Goal: Book appointment/travel/reservation

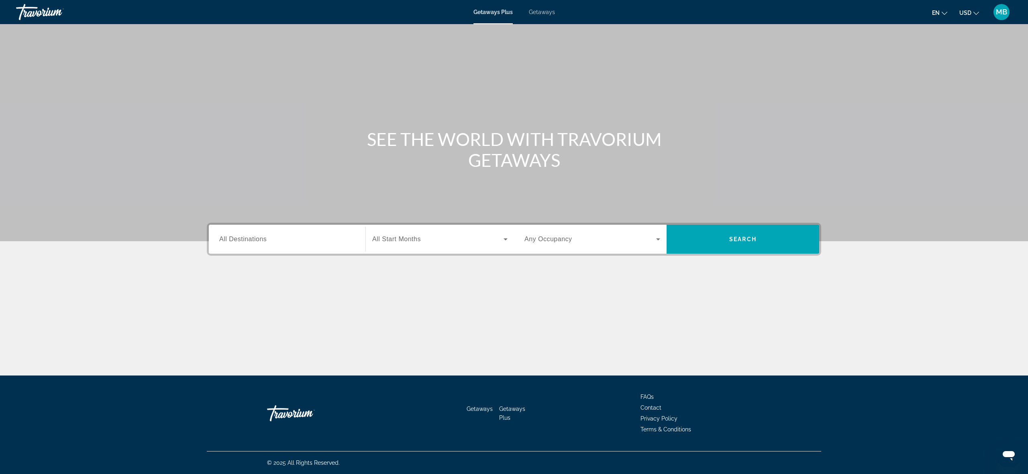
drag, startPoint x: 235, startPoint y: 241, endPoint x: 243, endPoint y: 242, distance: 8.9
click at [233, 239] on input "Destination All Destinations" at bounding box center [287, 240] width 136 height 10
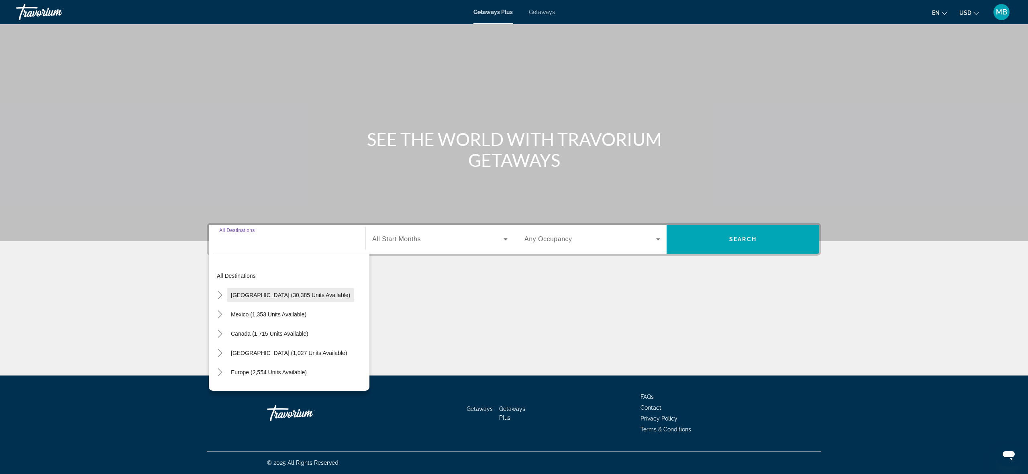
click at [262, 296] on span "[GEOGRAPHIC_DATA] (30,385 units available)" at bounding box center [290, 295] width 119 height 6
type input "**********"
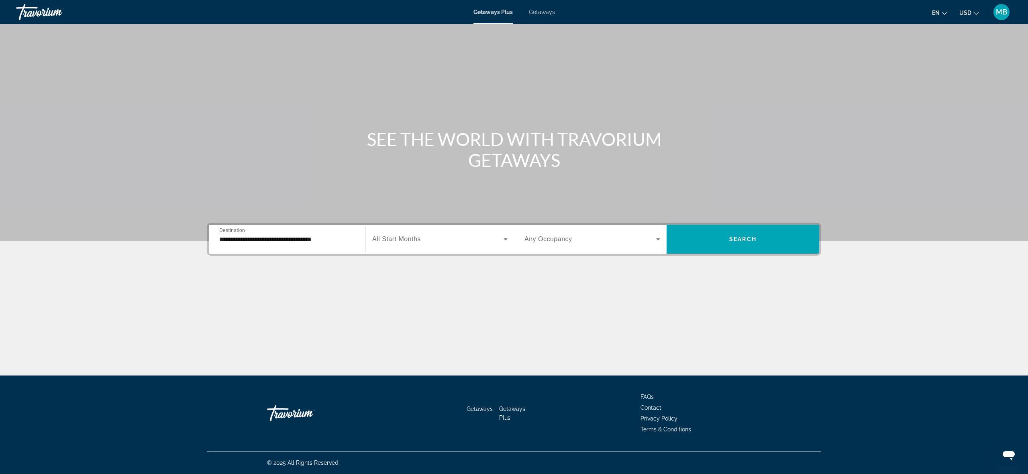
click at [440, 244] on div "Search widget" at bounding box center [439, 239] width 135 height 22
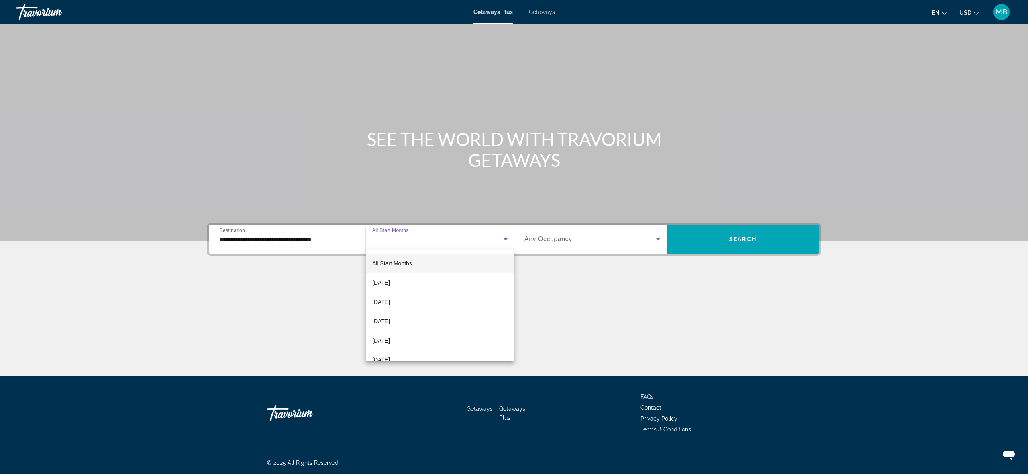
click at [652, 290] on div at bounding box center [514, 237] width 1028 height 474
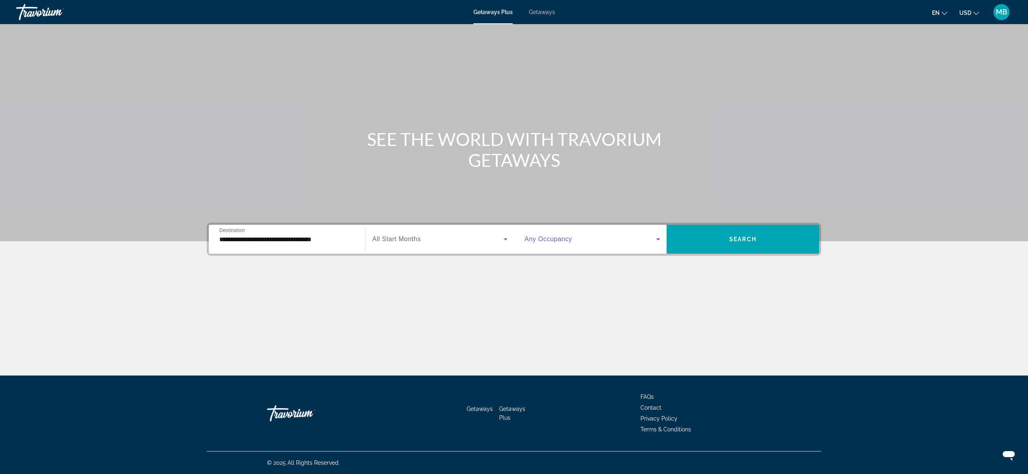
click at [633, 243] on span "Search widget" at bounding box center [591, 239] width 132 height 10
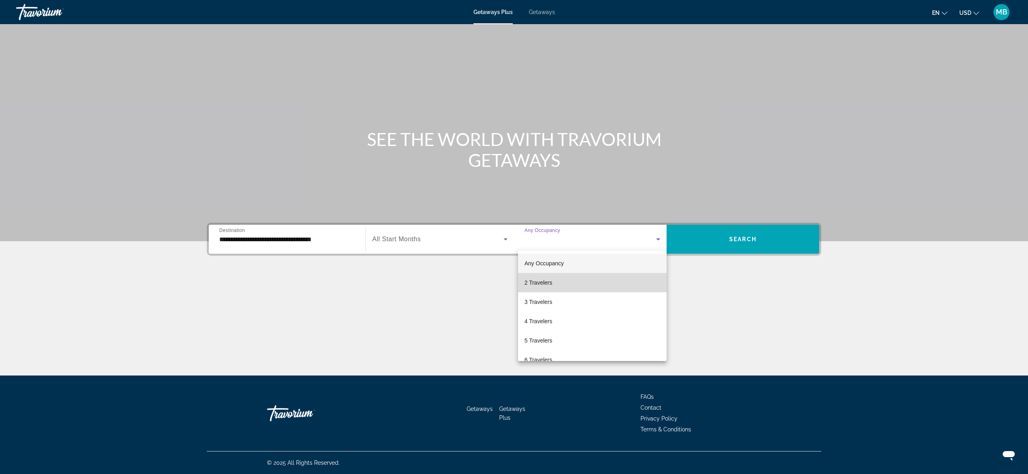
drag, startPoint x: 544, startPoint y: 281, endPoint x: 583, endPoint y: 287, distance: 38.6
click at [544, 281] on span "2 Travelers" at bounding box center [539, 283] width 28 height 10
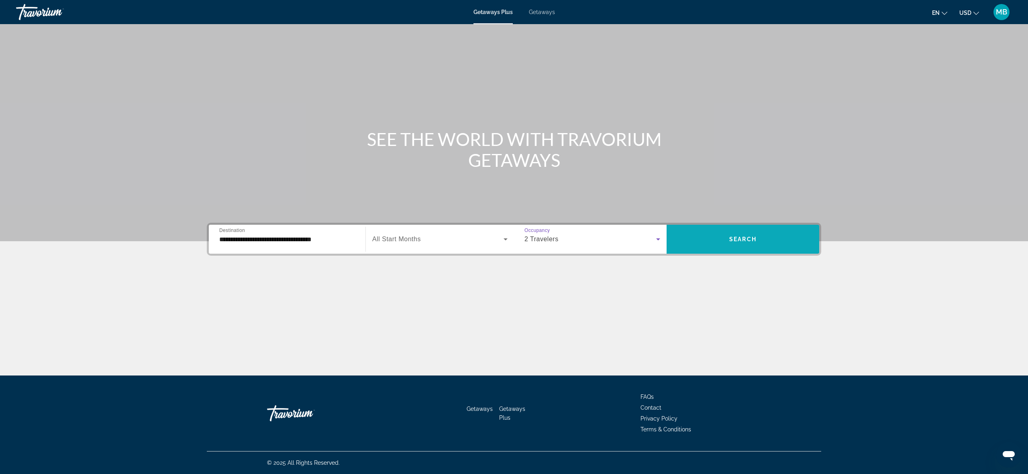
click at [742, 239] on span "Search" at bounding box center [743, 239] width 27 height 6
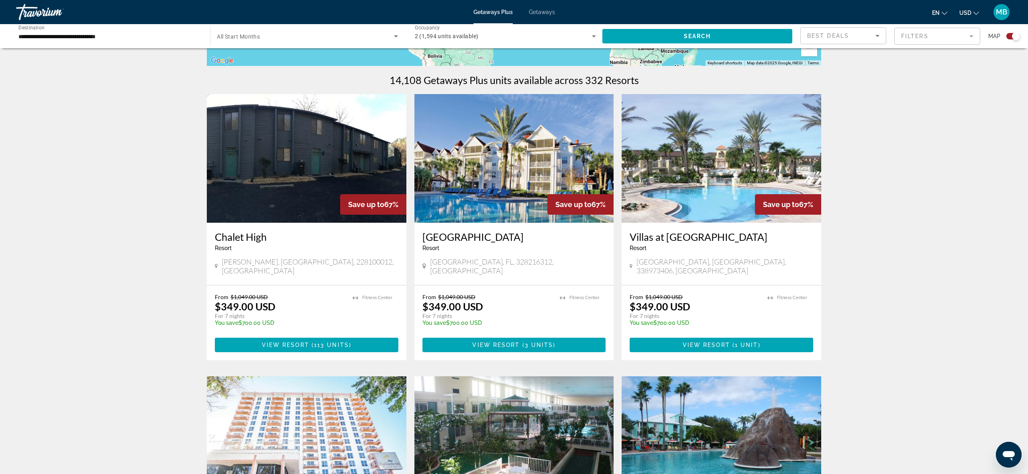
scroll to position [300, 0]
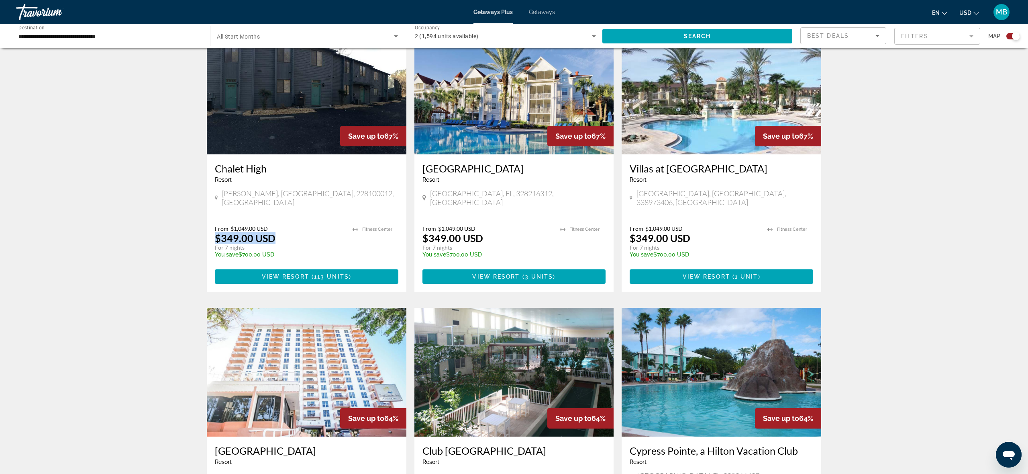
drag, startPoint x: 277, startPoint y: 229, endPoint x: 199, endPoint y: 231, distance: 77.5
click at [200, 230] on div "← Move left → Move right ↑ Move up ↓ Move down + Zoom in - Zoom out Home Jump l…" at bounding box center [514, 459] width 647 height 1404
drag, startPoint x: 225, startPoint y: 194, endPoint x: 248, endPoint y: 193, distance: 23.7
click at [248, 193] on span "[PERSON_NAME], [GEOGRAPHIC_DATA], 228100012, [GEOGRAPHIC_DATA]" at bounding box center [310, 198] width 176 height 18
drag, startPoint x: 429, startPoint y: 229, endPoint x: 370, endPoint y: 205, distance: 62.7
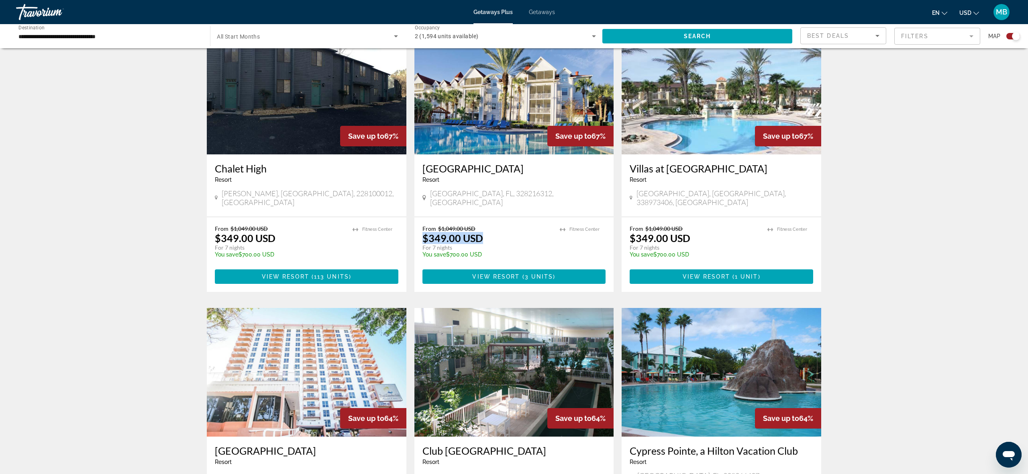
click at [516, 225] on div "From $1,049.00 USD $349.00 USD For 7 nights You save $700.00 USD temp" at bounding box center [488, 244] width 130 height 38
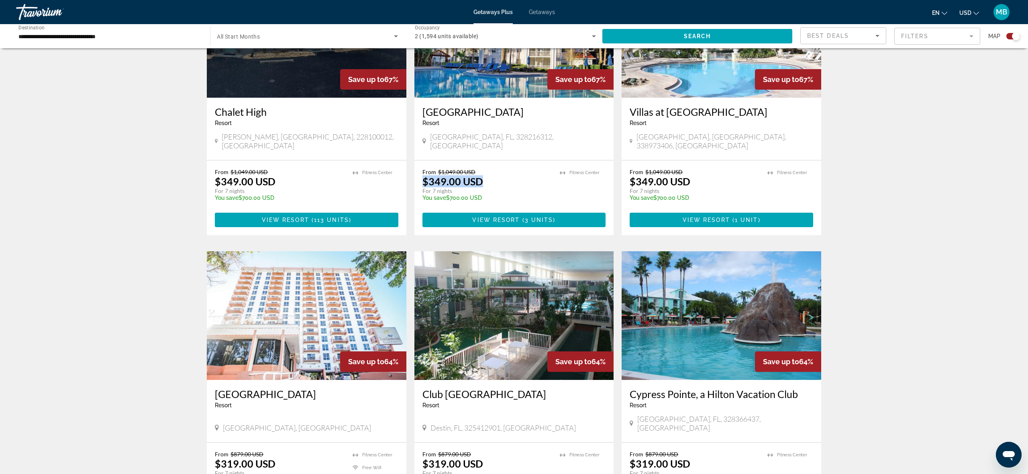
scroll to position [357, 0]
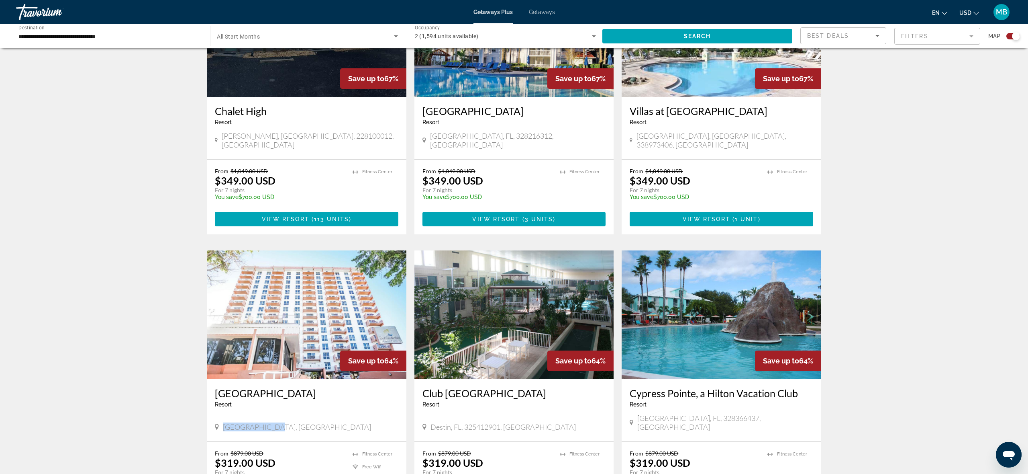
drag, startPoint x: 234, startPoint y: 409, endPoint x: 270, endPoint y: 409, distance: 35.8
click at [270, 422] on div "[GEOGRAPHIC_DATA], [GEOGRAPHIC_DATA]" at bounding box center [307, 426] width 184 height 9
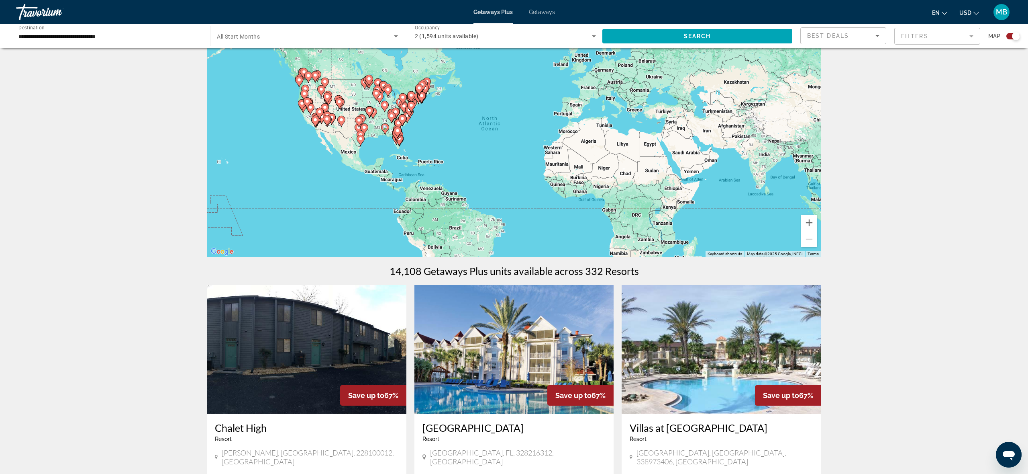
scroll to position [0, 0]
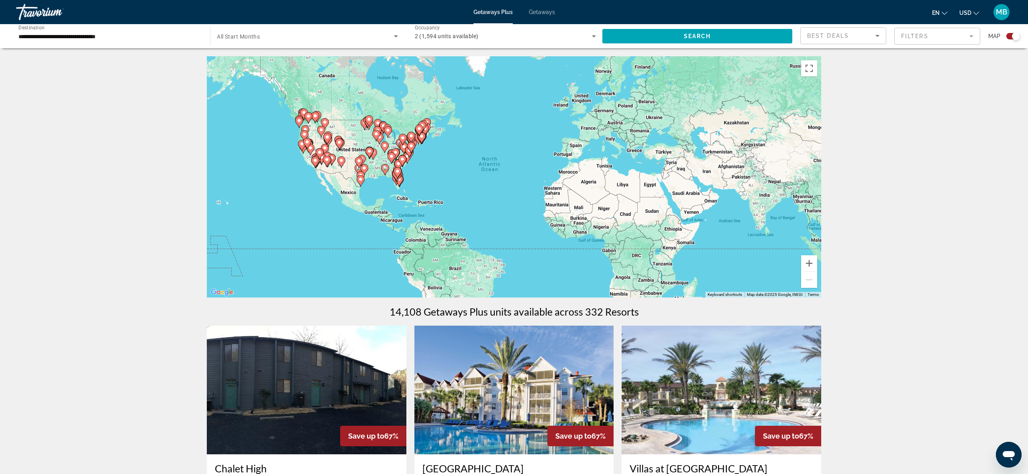
click at [108, 33] on input "**********" at bounding box center [108, 37] width 181 height 10
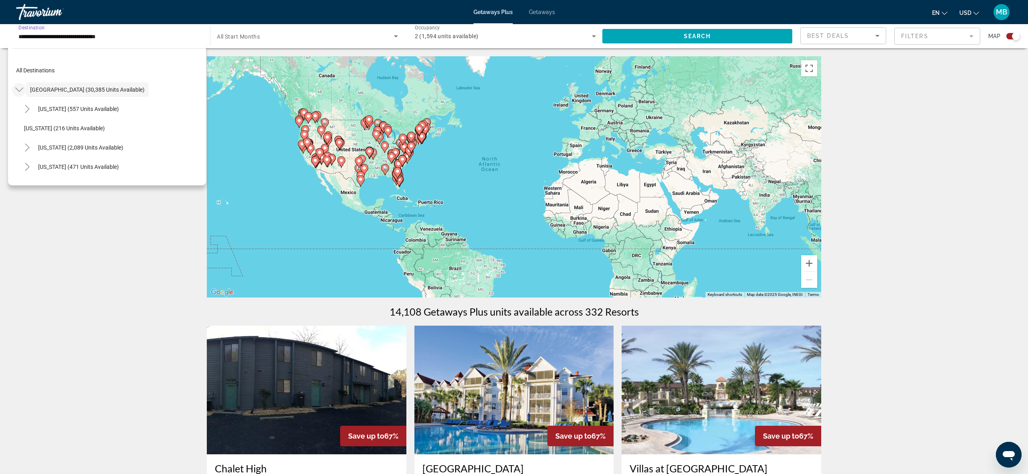
click at [15, 90] on icon "Toggle United States (30,385 units available)" at bounding box center [19, 90] width 8 height 8
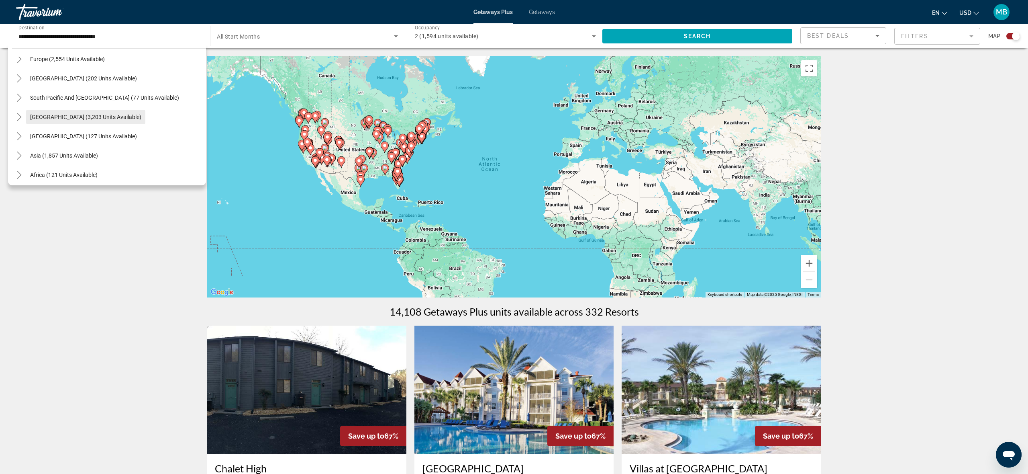
scroll to position [130, 0]
click at [51, 137] on span "Search widget" at bounding box center [64, 132] width 76 height 19
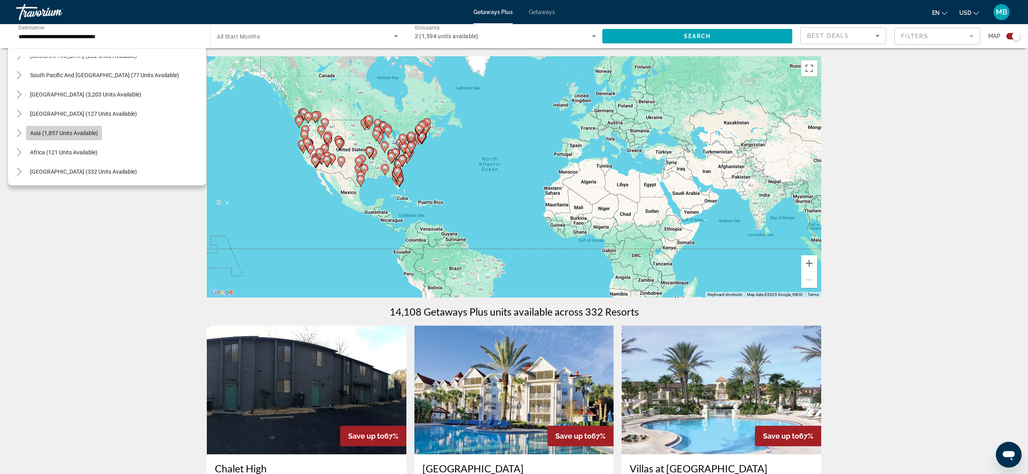
type input "**********"
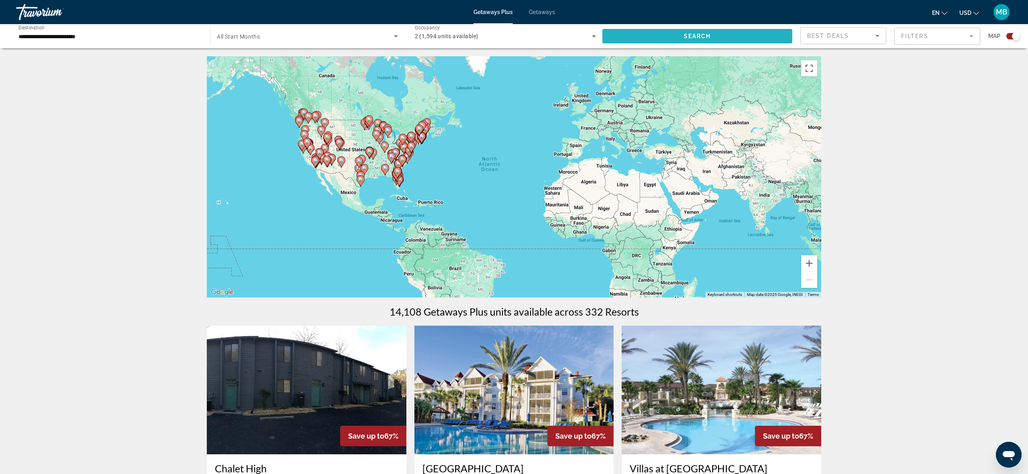
click at [721, 39] on span "Search widget" at bounding box center [698, 36] width 190 height 19
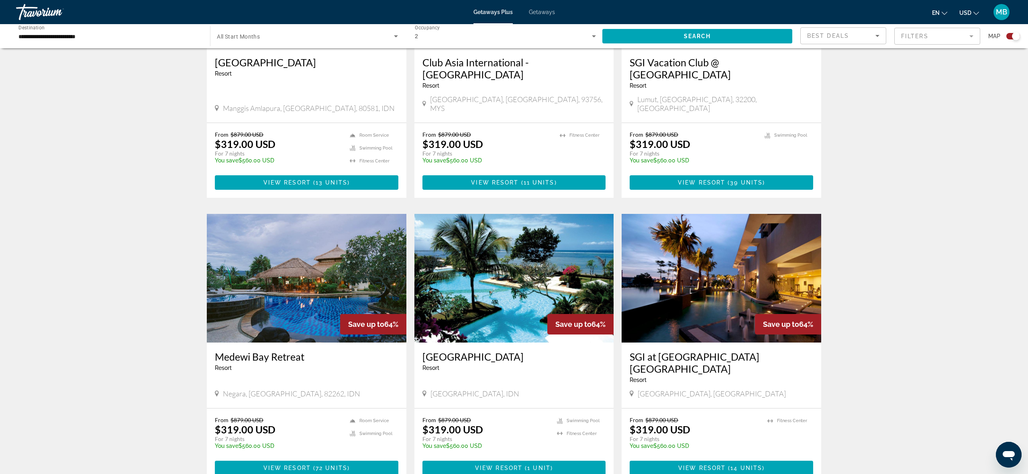
scroll to position [410, 0]
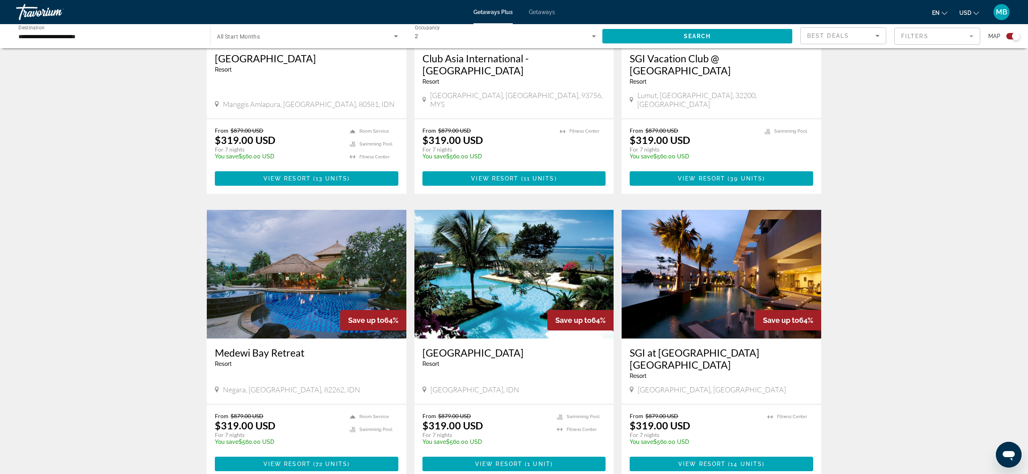
click at [536, 15] on span "Getaways" at bounding box center [542, 12] width 26 height 6
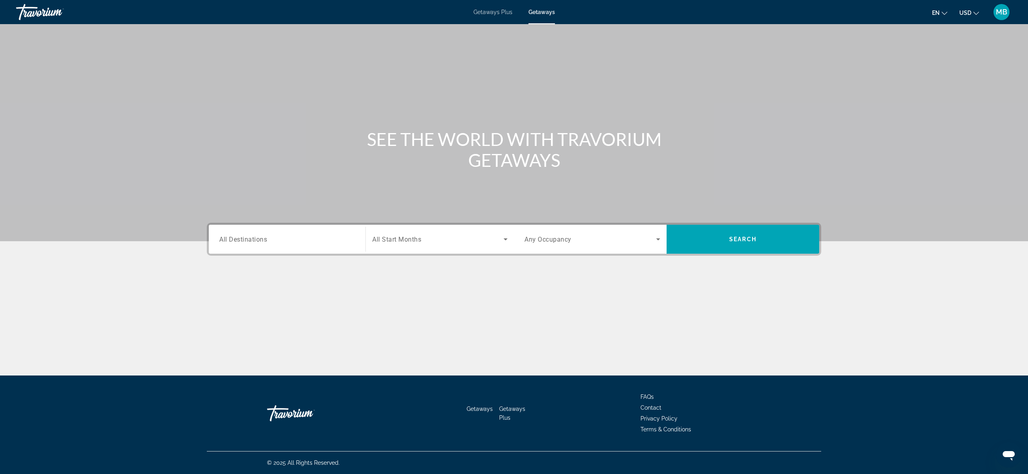
click at [253, 247] on div "Search widget" at bounding box center [287, 239] width 136 height 23
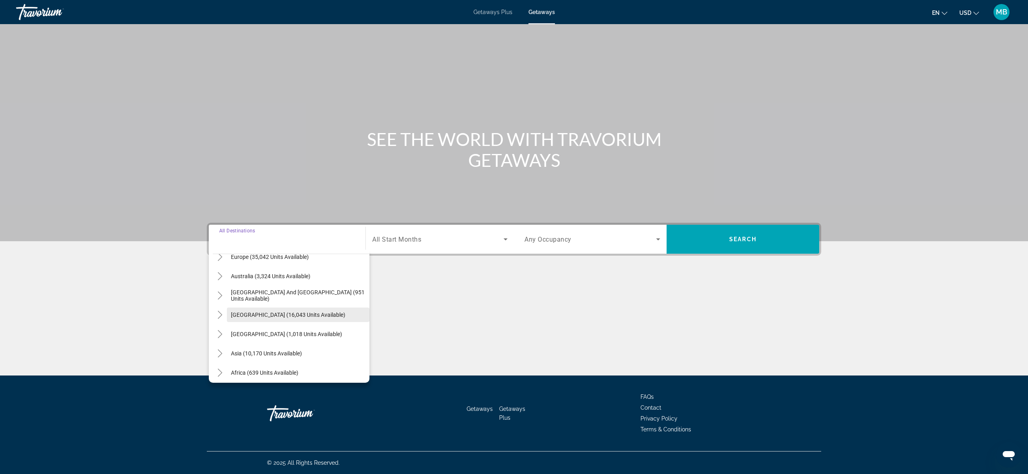
scroll to position [130, 0]
click at [278, 327] on span "Asia (10,170 units available)" at bounding box center [266, 330] width 71 height 6
type input "**********"
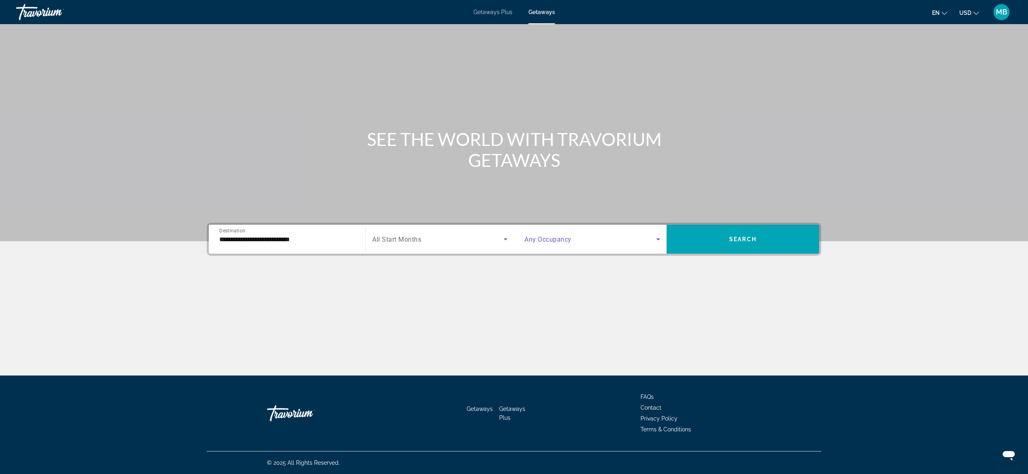
click at [640, 241] on span "Search widget" at bounding box center [591, 239] width 132 height 10
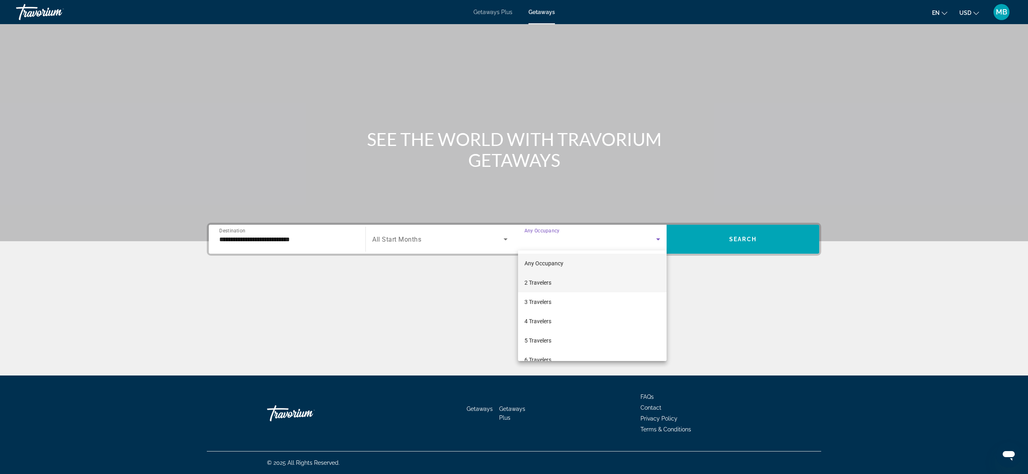
click at [585, 283] on mat-option "2 Travelers" at bounding box center [592, 282] width 149 height 19
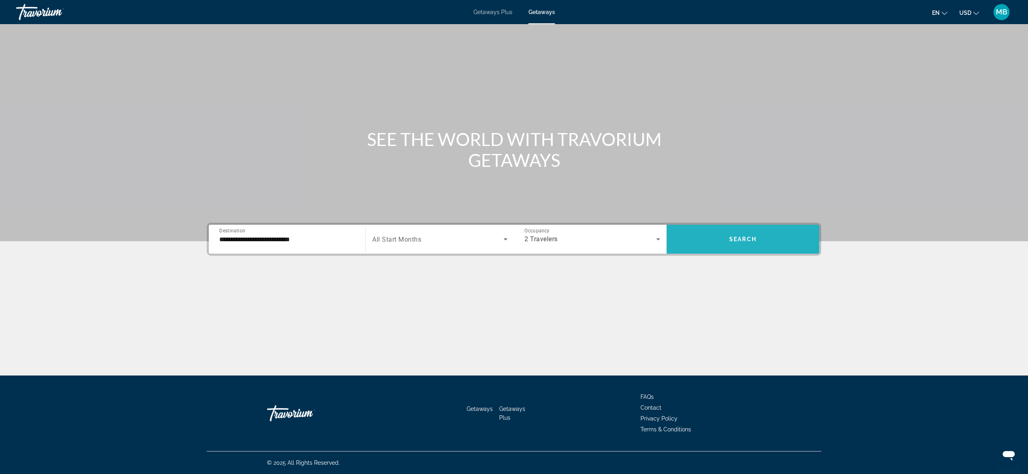
click at [714, 235] on span "Search widget" at bounding box center [743, 238] width 153 height 19
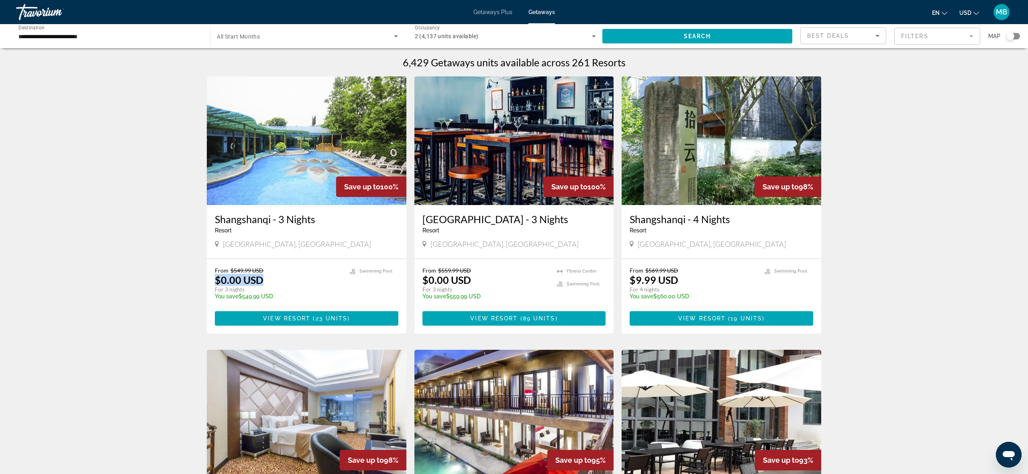
drag, startPoint x: 213, startPoint y: 277, endPoint x: 276, endPoint y: 280, distance: 62.8
click at [276, 280] on div "From $549.99 USD $0.00 USD For 3 nights You save $549.99 USD temp [GEOGRAPHIC_D…" at bounding box center [307, 296] width 200 height 75
drag, startPoint x: 422, startPoint y: 275, endPoint x: 476, endPoint y: 274, distance: 53.8
click at [476, 274] on div "From $559.99 USD $0.00 USD For 3 nights You save $559.99 USD temp" at bounding box center [486, 286] width 127 height 38
click at [373, 28] on div "Search widget" at bounding box center [307, 36] width 181 height 22
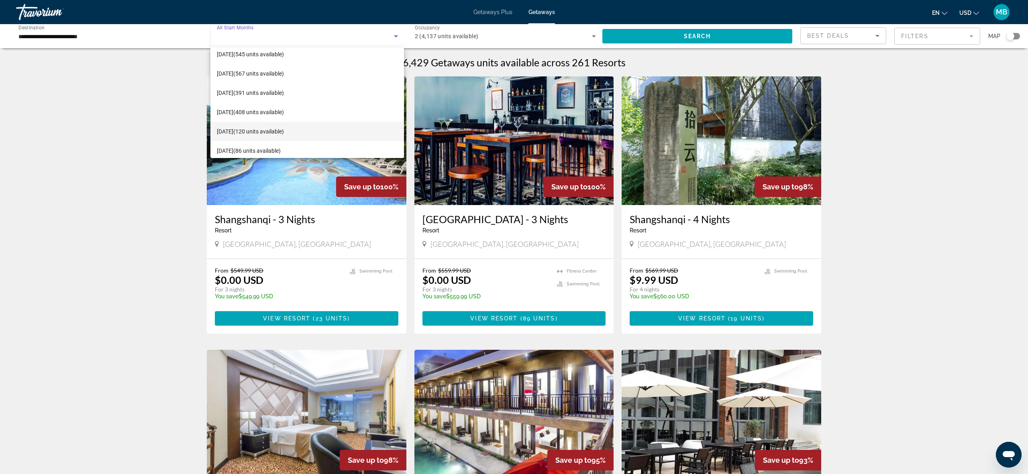
scroll to position [117, 0]
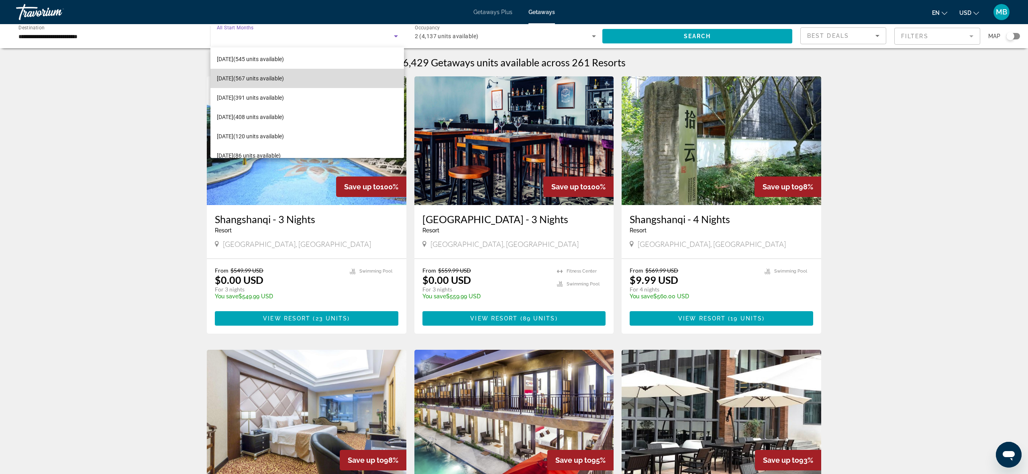
click at [284, 77] on span "[DATE] (567 units available)" at bounding box center [250, 79] width 67 height 10
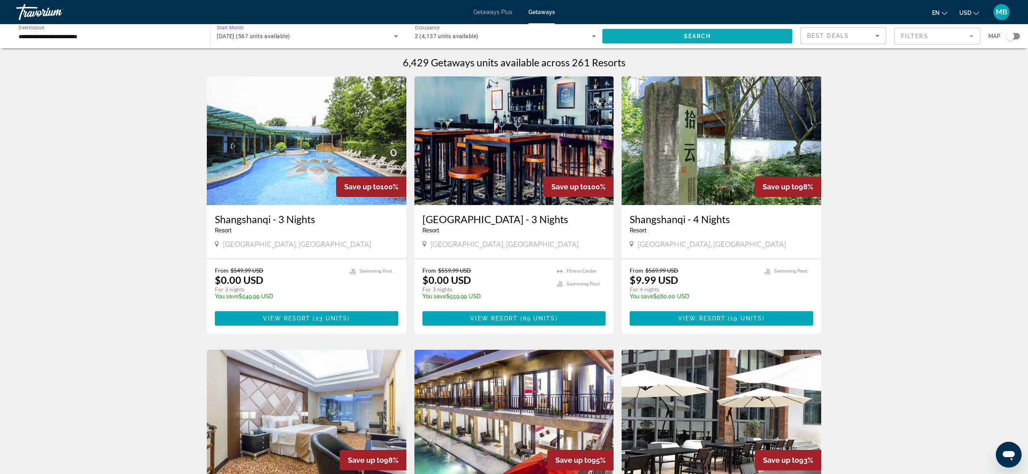
click at [728, 30] on span "Search widget" at bounding box center [698, 36] width 190 height 19
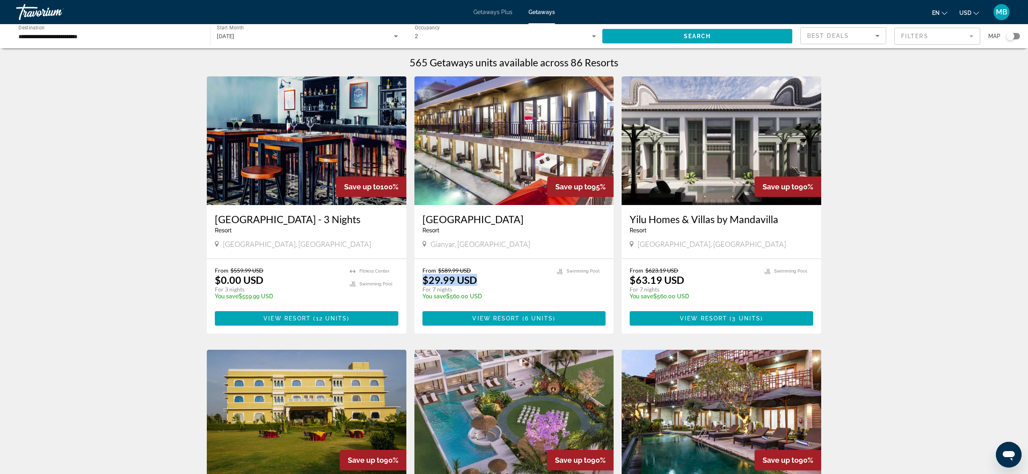
drag, startPoint x: 423, startPoint y: 281, endPoint x: 485, endPoint y: 281, distance: 62.3
click at [485, 281] on div "From $589.99 USD $29.99 USD For 7 nights You save $560.00 USD temp" at bounding box center [486, 286] width 127 height 38
drag, startPoint x: 423, startPoint y: 292, endPoint x: 468, endPoint y: 289, distance: 45.5
click at [468, 289] on p "For 7 nights" at bounding box center [486, 288] width 127 height 7
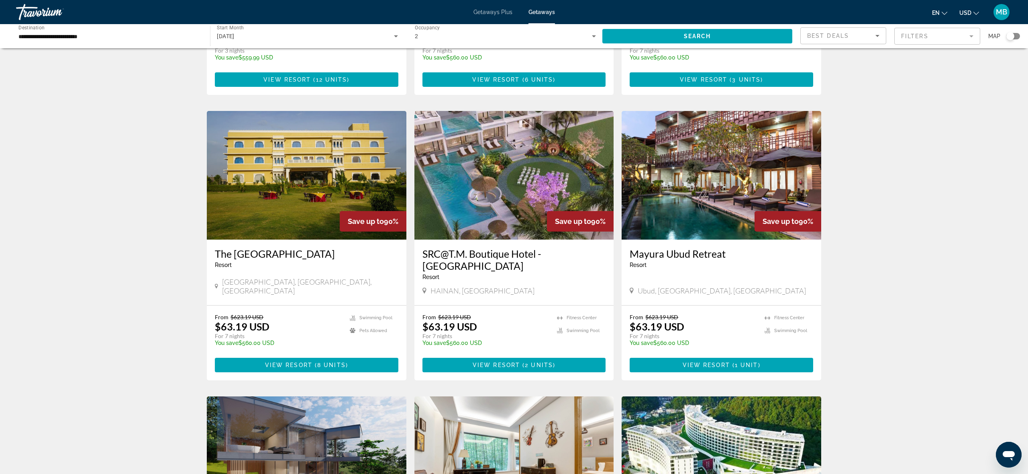
scroll to position [309, 0]
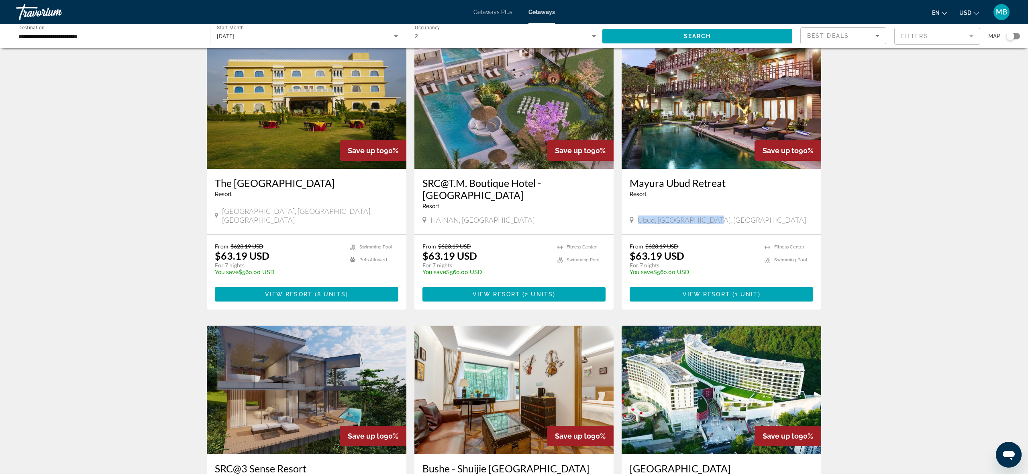
drag, startPoint x: 639, startPoint y: 206, endPoint x: 709, endPoint y: 199, distance: 70.3
click at [724, 215] on div "Ubud, [GEOGRAPHIC_DATA], [GEOGRAPHIC_DATA]" at bounding box center [722, 219] width 184 height 9
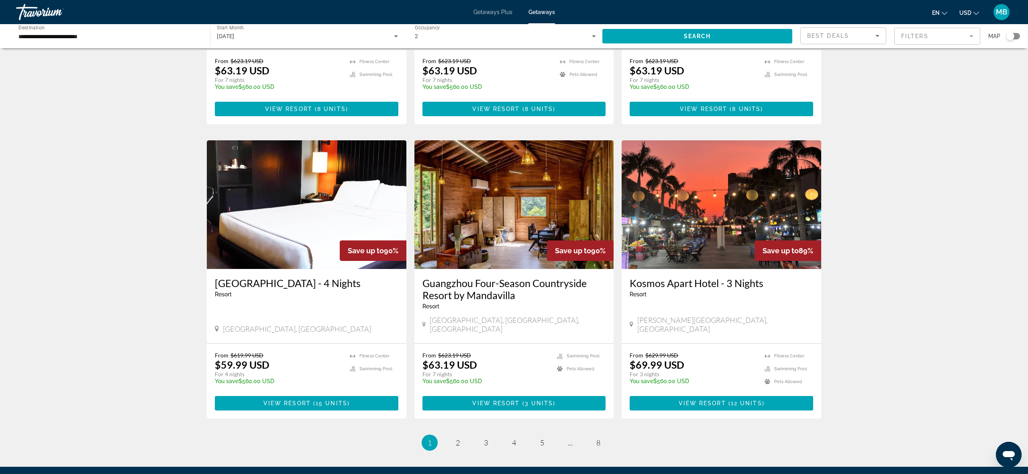
scroll to position [838, 0]
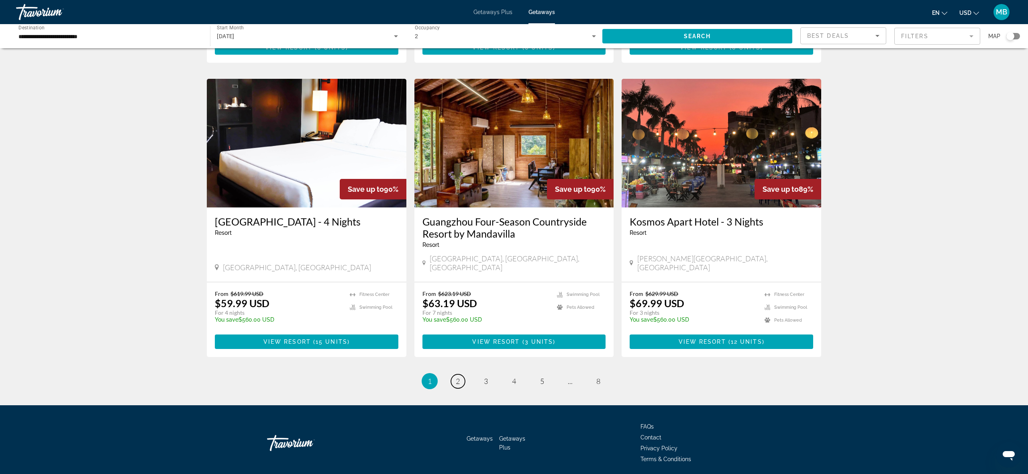
click at [457, 376] on span "2" at bounding box center [458, 380] width 4 height 9
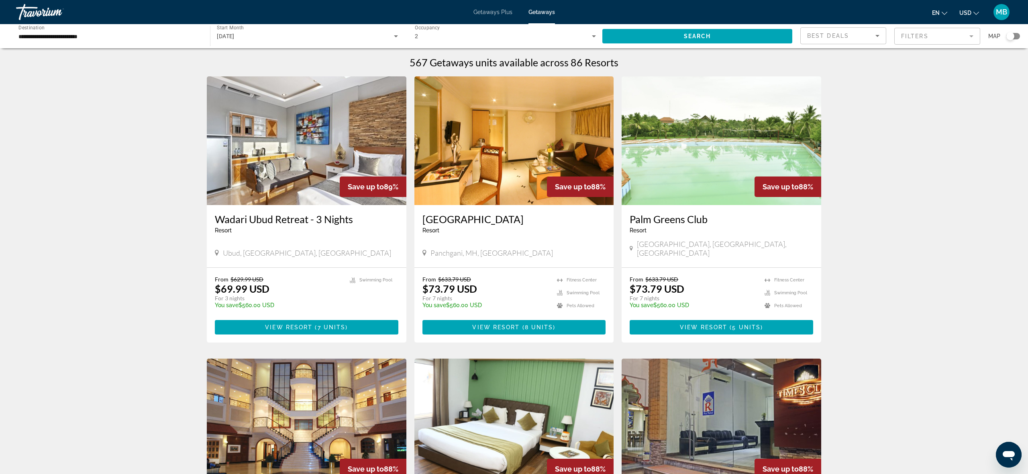
click at [69, 36] on input "**********" at bounding box center [108, 37] width 181 height 10
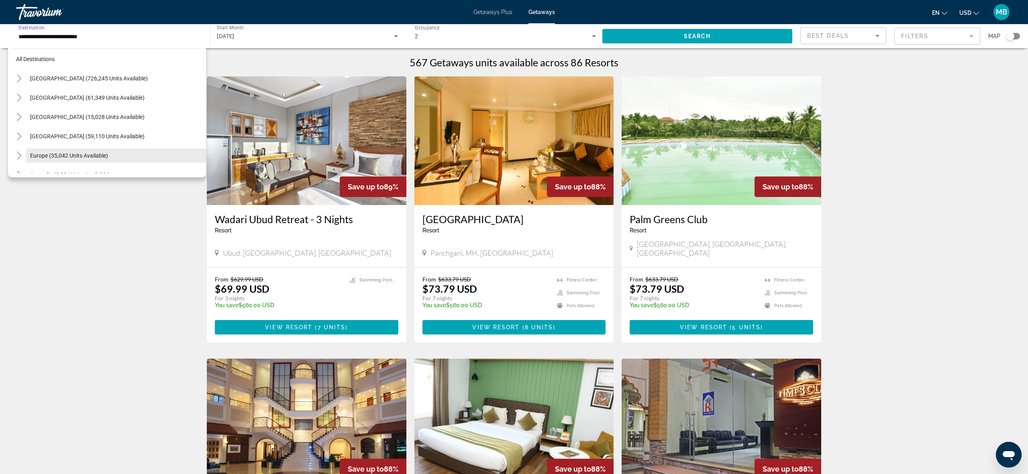
scroll to position [36, 0]
click at [98, 119] on span "Europe (35,042 units available)" at bounding box center [69, 122] width 78 height 6
type input "**********"
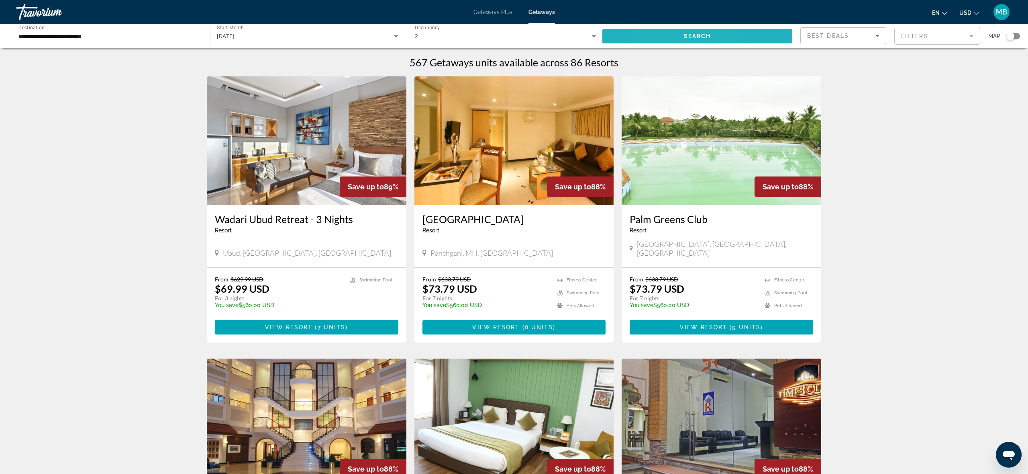
click at [663, 41] on span "Search widget" at bounding box center [698, 36] width 190 height 19
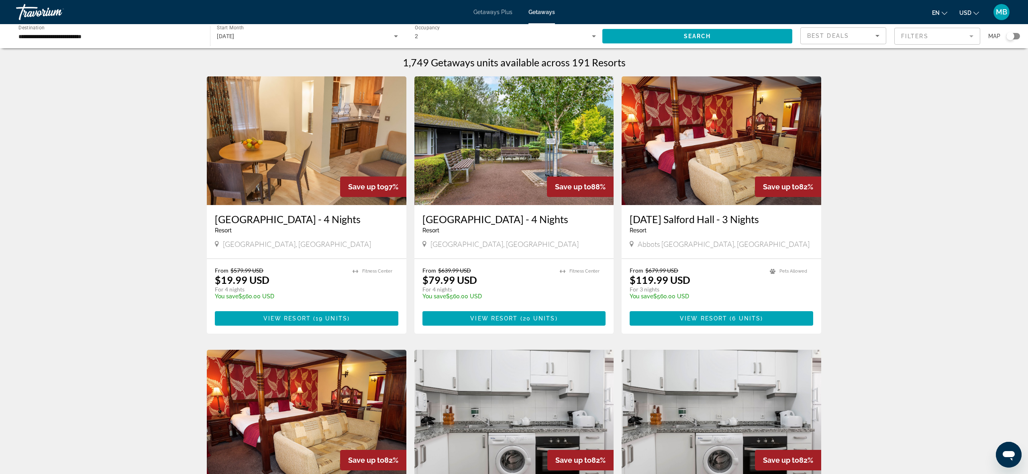
scroll to position [0, 0]
drag, startPoint x: 271, startPoint y: 243, endPoint x: 234, endPoint y: 285, distance: 55.5
click at [220, 241] on div "[GEOGRAPHIC_DATA], [GEOGRAPHIC_DATA]" at bounding box center [307, 243] width 184 height 9
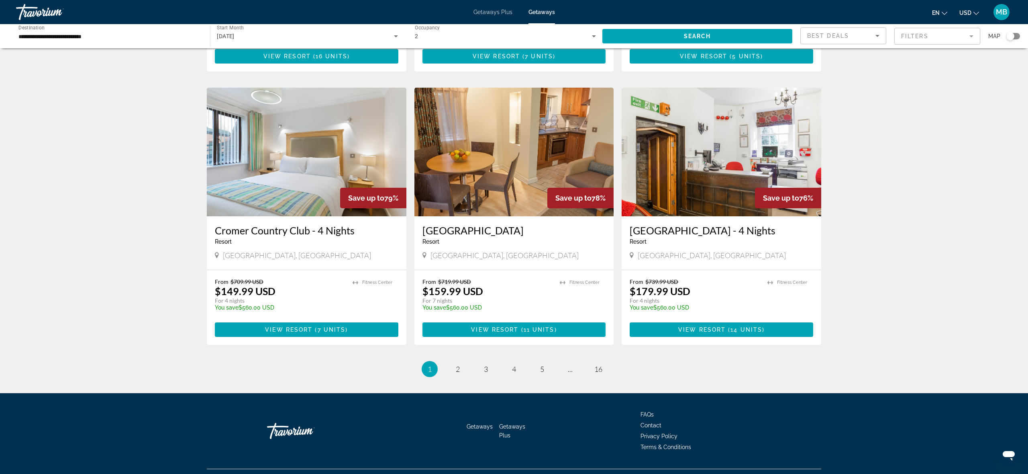
scroll to position [820, 0]
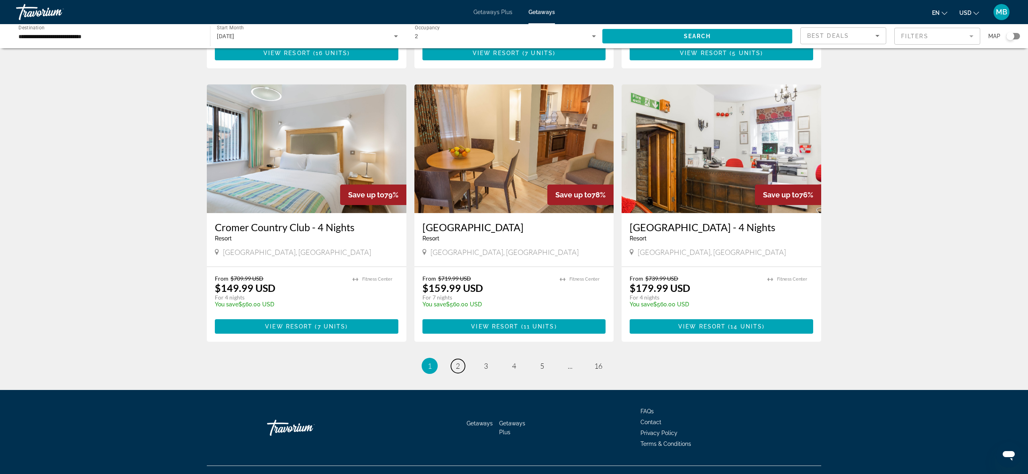
click at [461, 359] on link "page 2" at bounding box center [458, 366] width 14 height 14
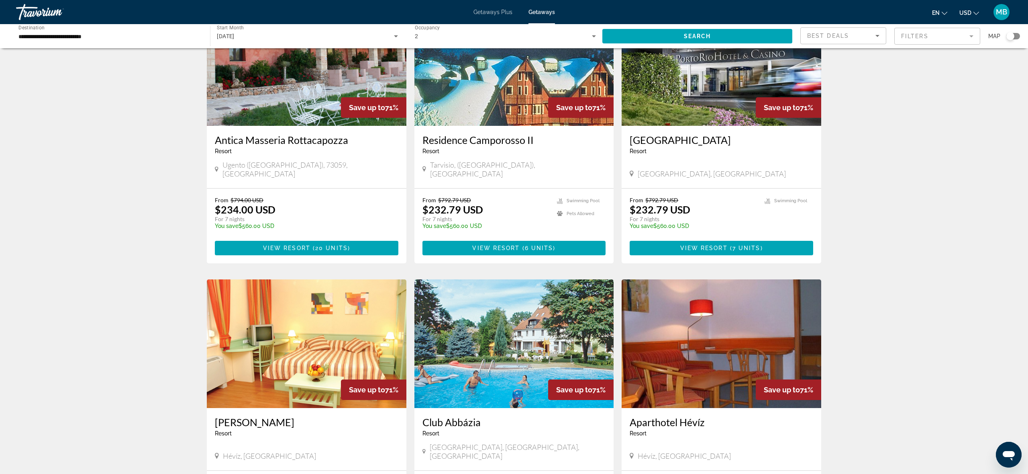
scroll to position [826, 0]
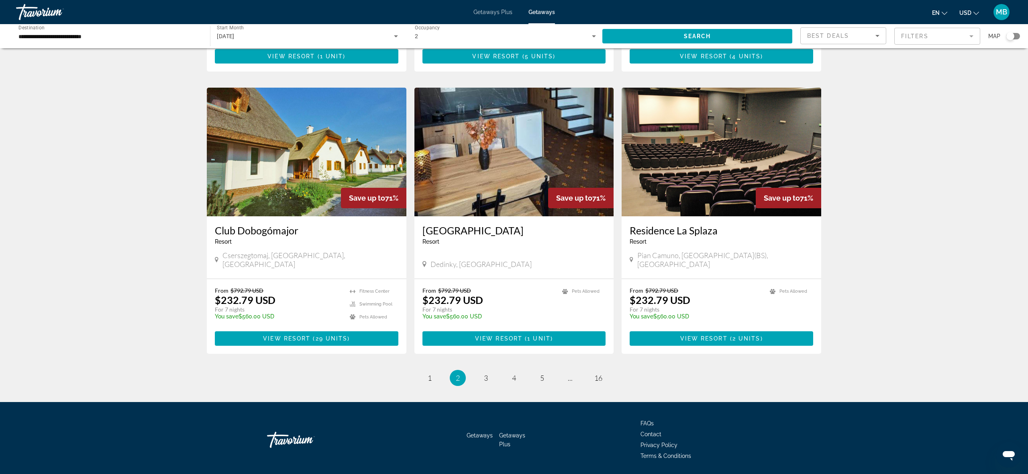
click at [437, 370] on li "page 1" at bounding box center [430, 378] width 16 height 16
click at [432, 371] on link "page 1" at bounding box center [430, 378] width 14 height 14
